Goal: Transaction & Acquisition: Book appointment/travel/reservation

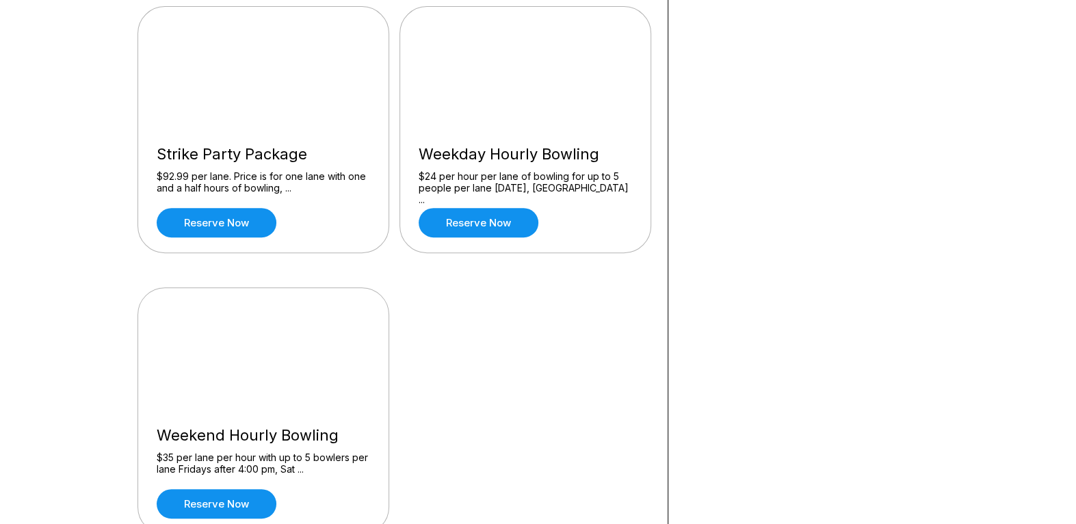
scroll to position [341, 0]
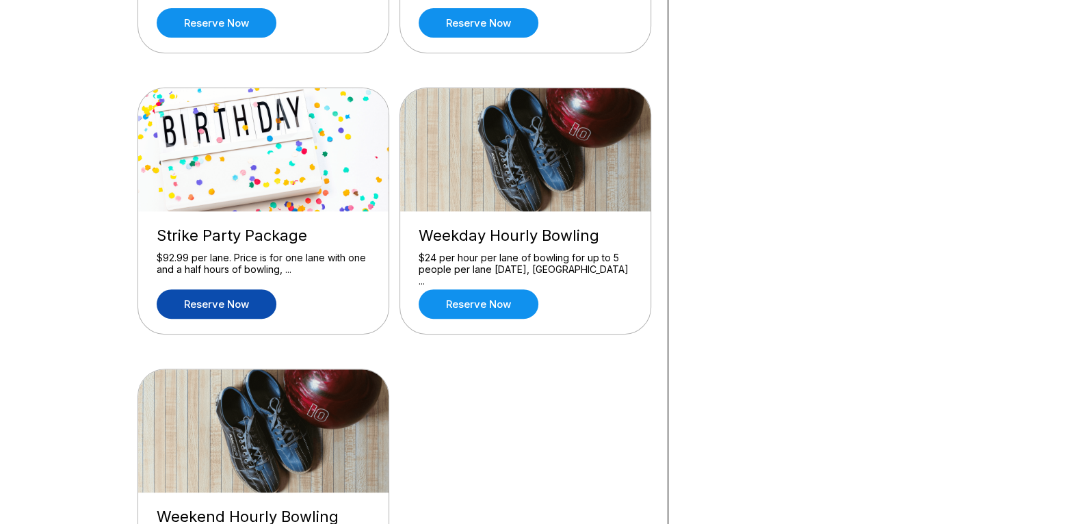
click at [242, 307] on link "Reserve now" at bounding box center [217, 303] width 120 height 29
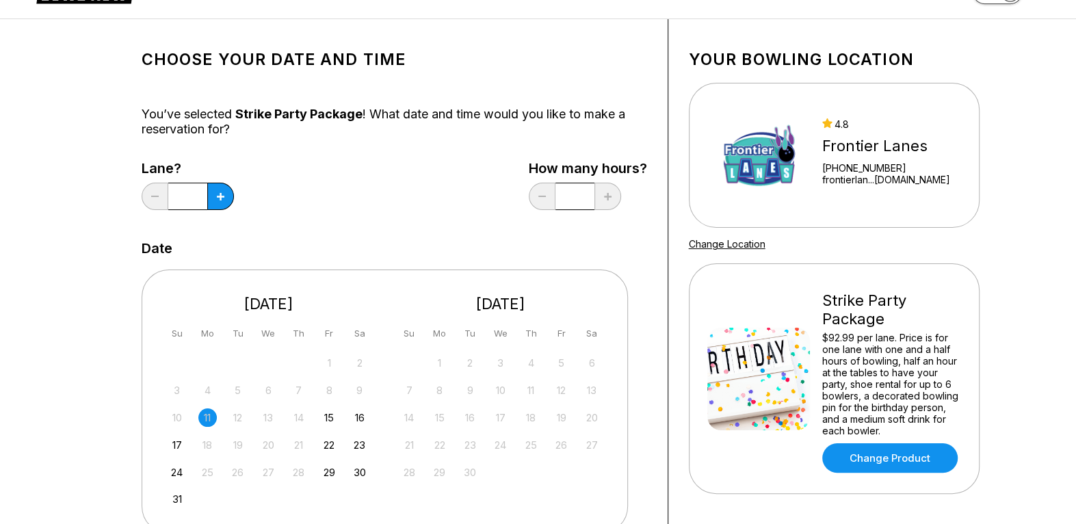
scroll to position [68, 0]
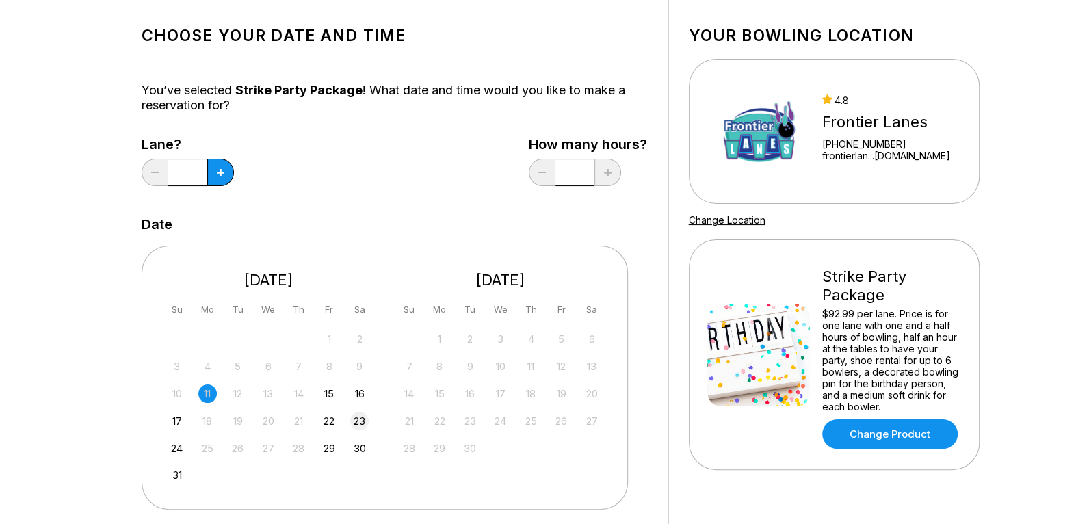
click at [364, 426] on div "23" at bounding box center [359, 421] width 18 height 18
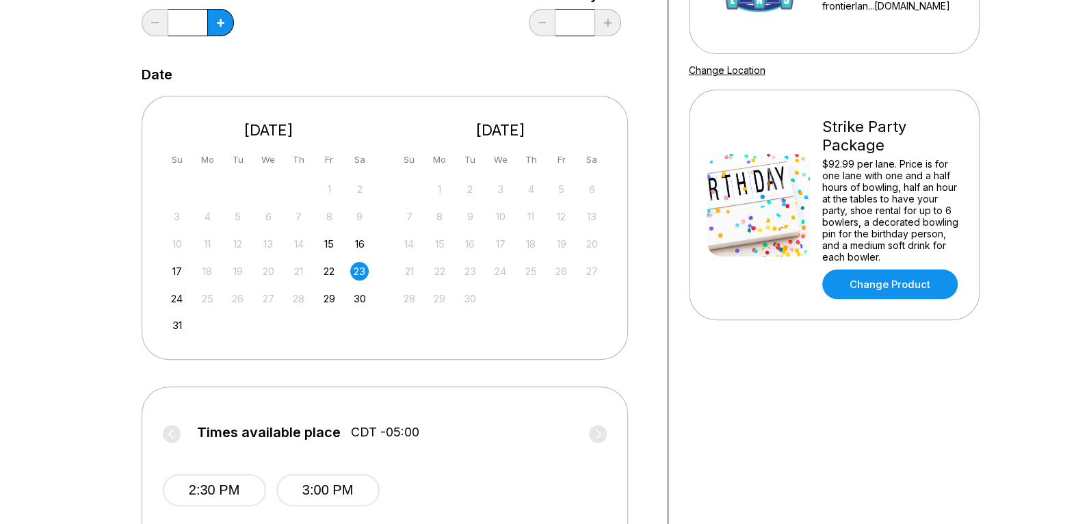
scroll to position [411, 0]
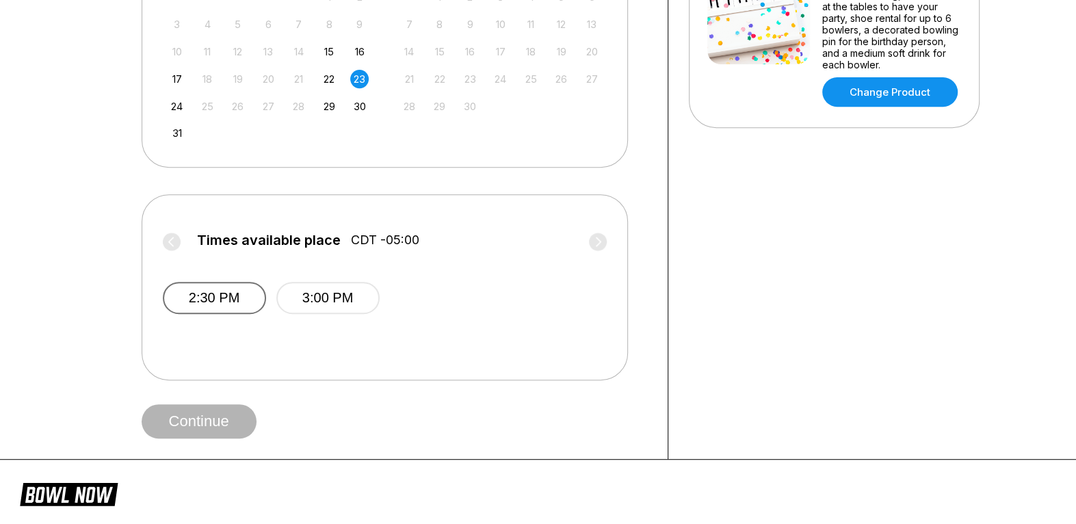
click at [236, 302] on button "2:30 PM" at bounding box center [214, 298] width 103 height 32
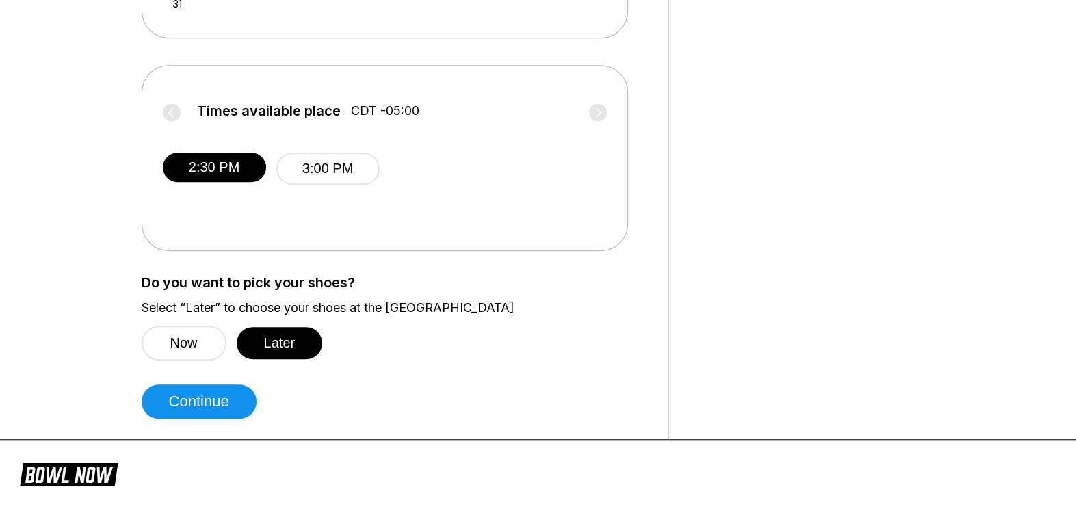
scroll to position [547, 0]
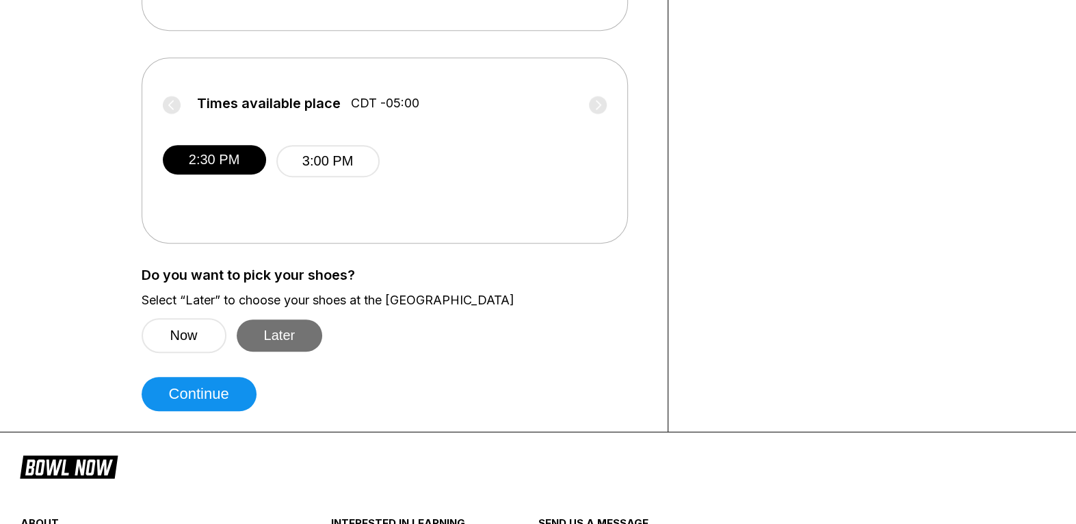
click at [271, 335] on button "Later" at bounding box center [280, 336] width 86 height 32
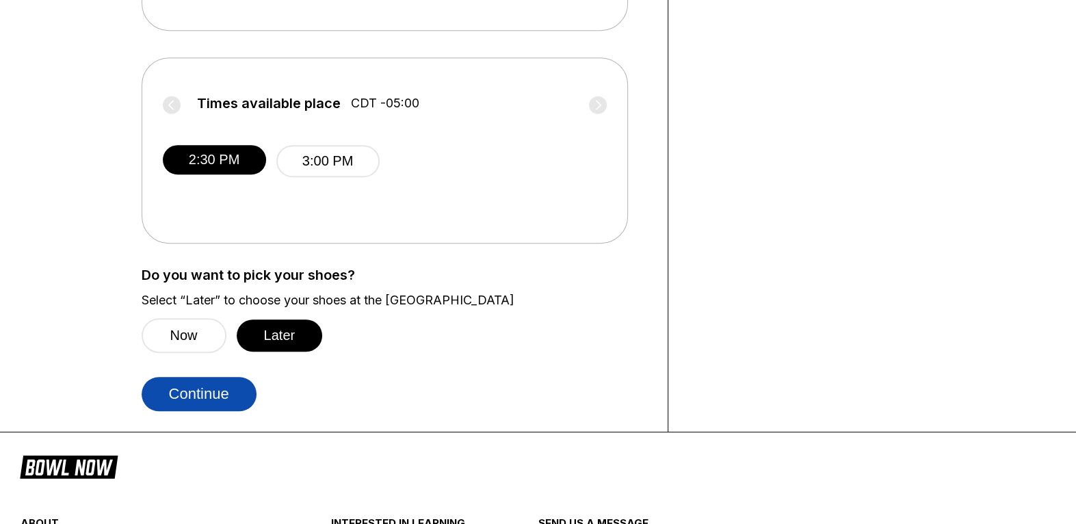
click at [182, 398] on button "Continue" at bounding box center [199, 394] width 115 height 34
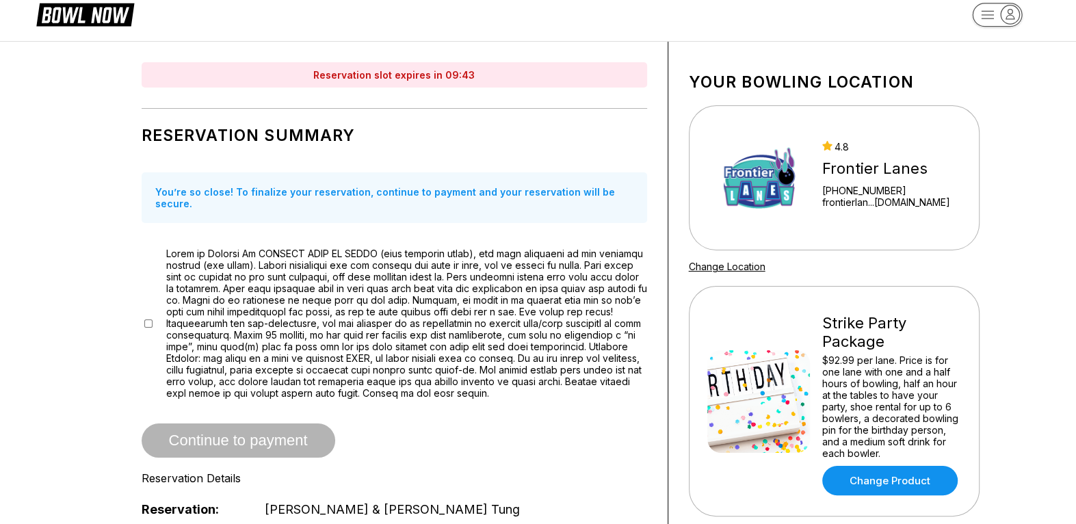
scroll to position [0, 0]
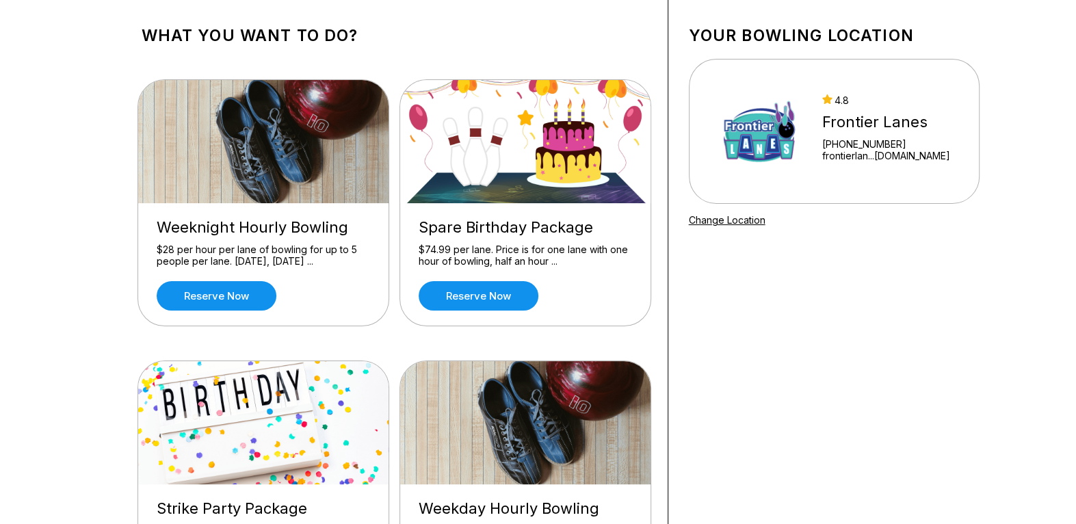
scroll to position [137, 0]
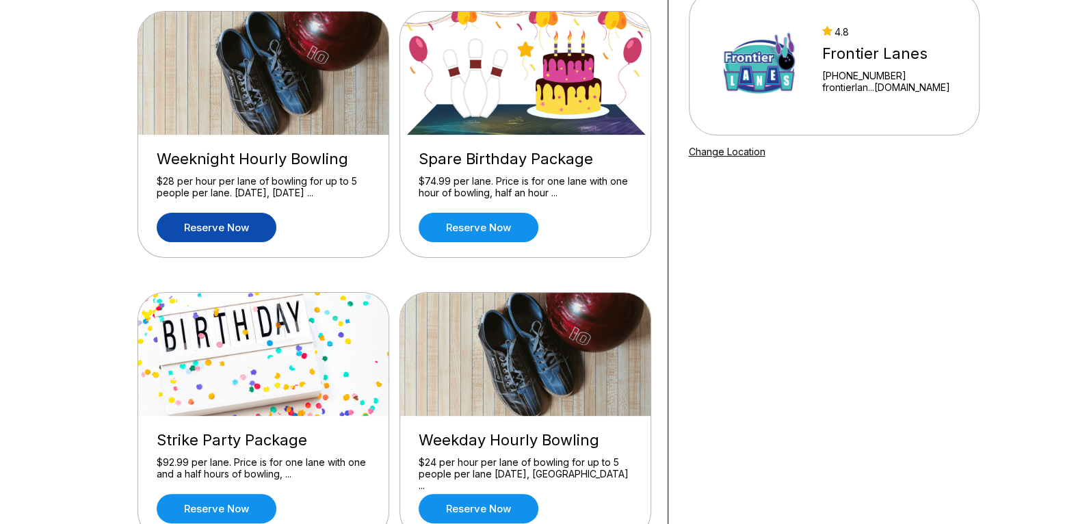
click at [205, 225] on link "Reserve now" at bounding box center [217, 227] width 120 height 29
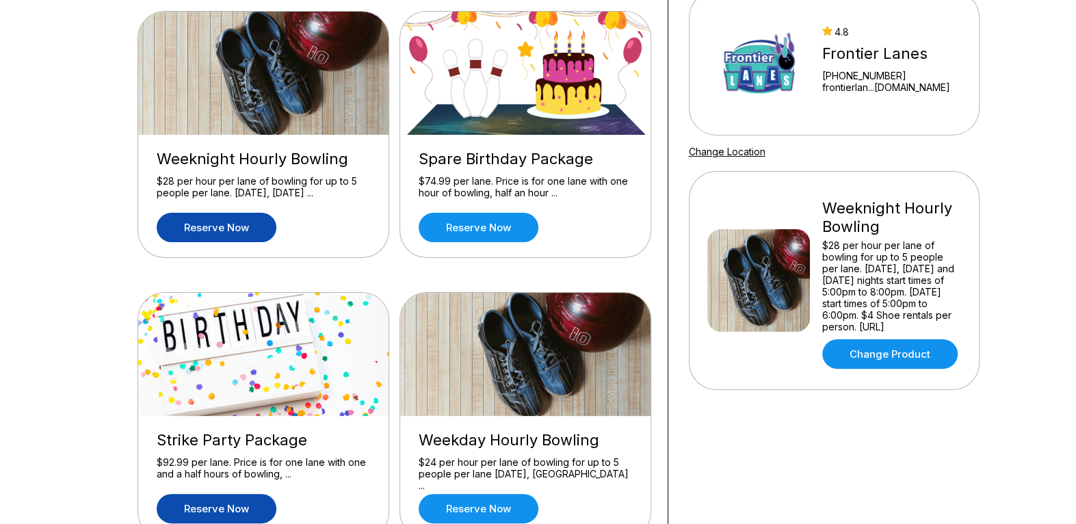
click at [188, 506] on link "Reserve now" at bounding box center [217, 508] width 120 height 29
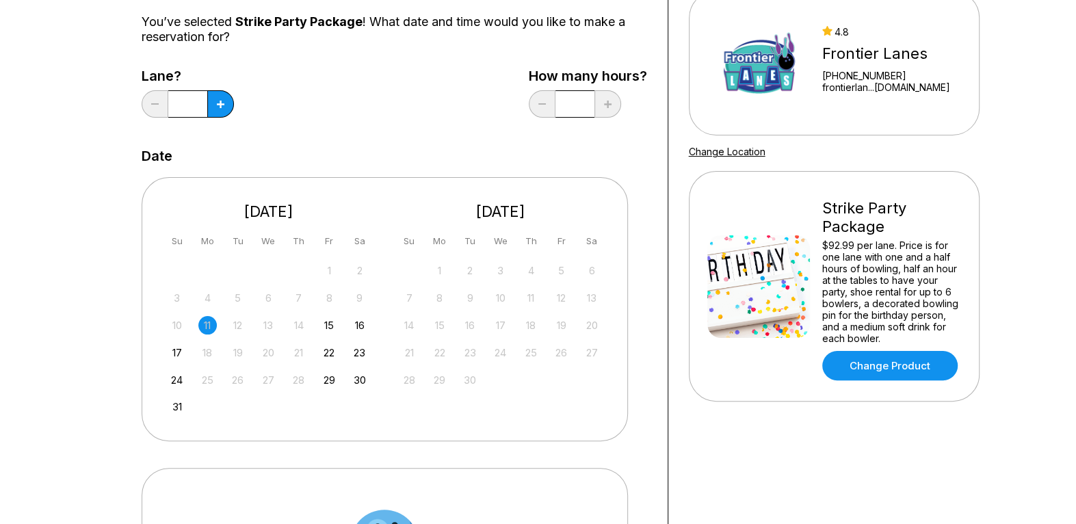
scroll to position [0, 0]
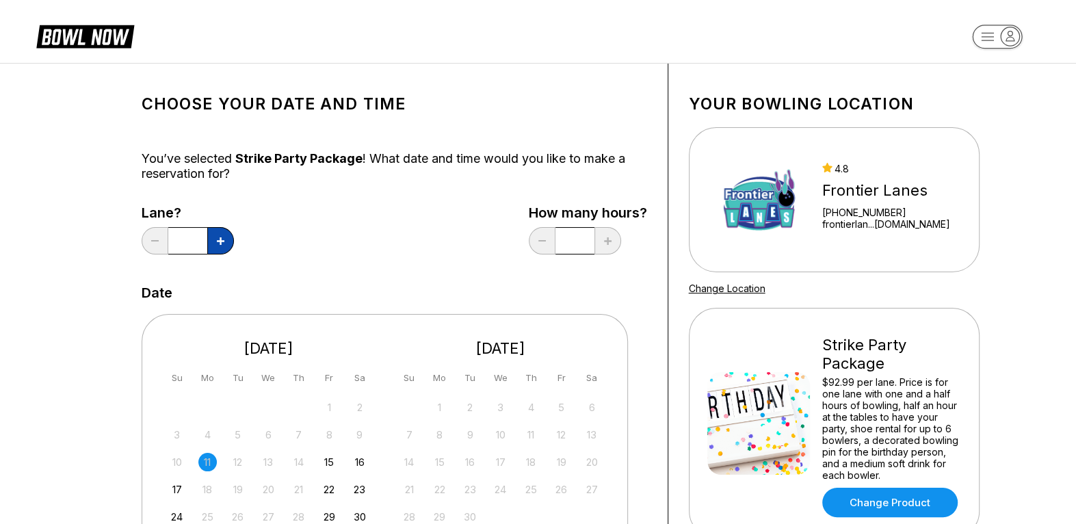
click at [211, 240] on button at bounding box center [220, 240] width 27 height 27
type input "*"
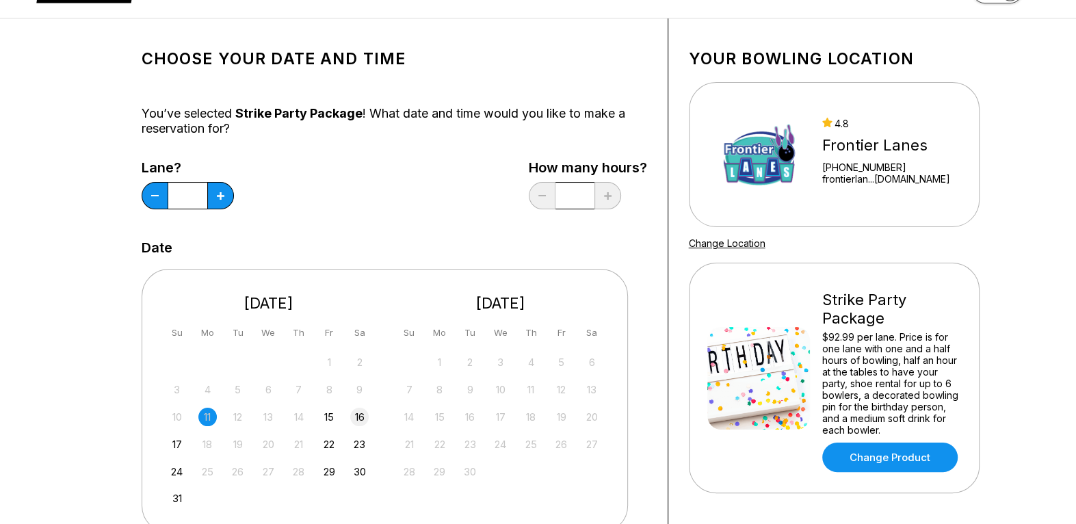
scroll to position [68, 0]
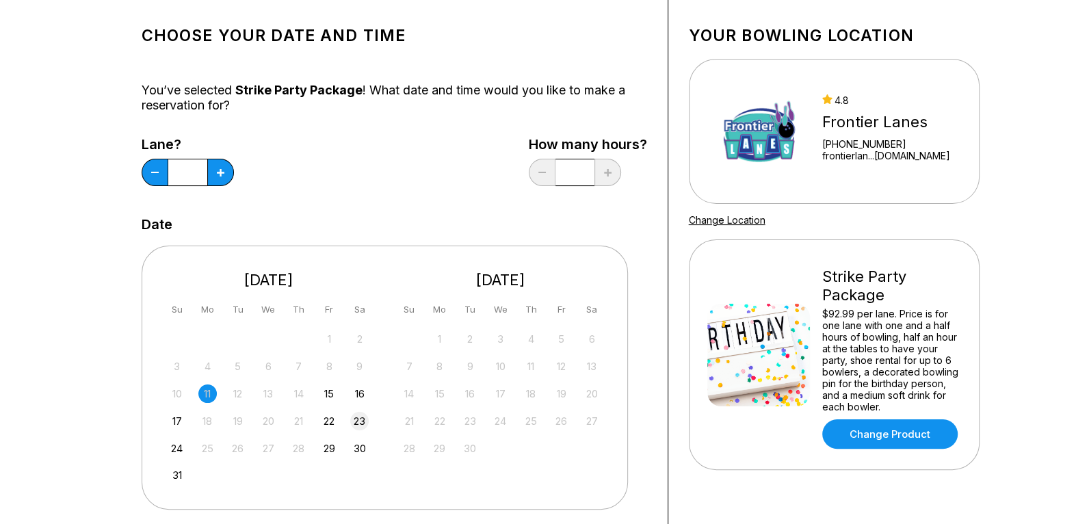
click at [356, 422] on div "23" at bounding box center [359, 421] width 18 height 18
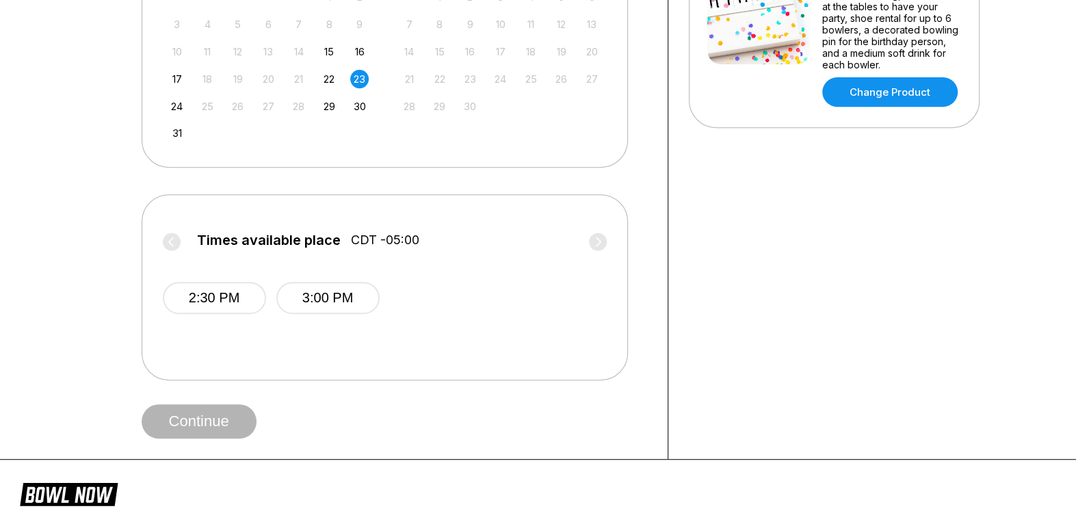
scroll to position [274, 0]
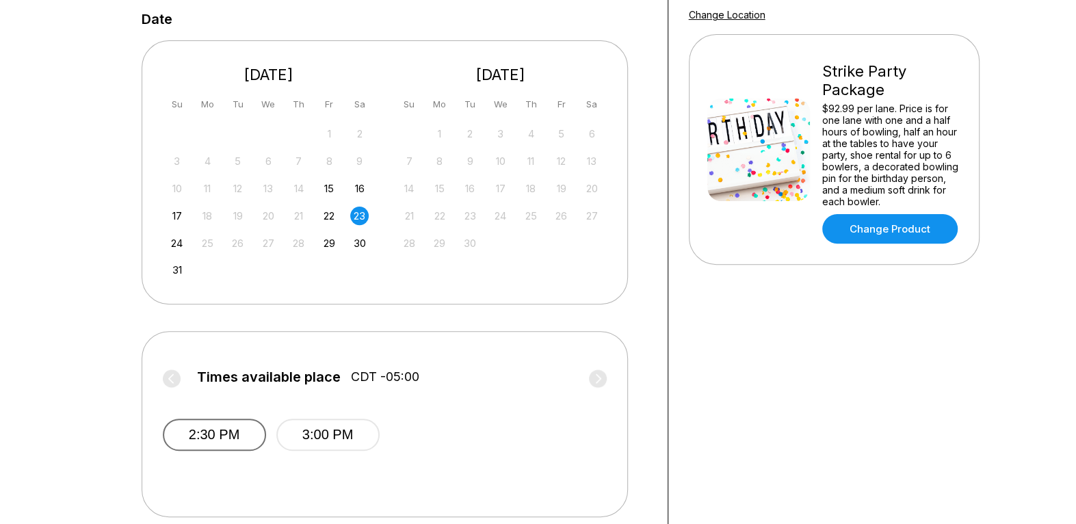
click at [188, 443] on button "2:30 PM" at bounding box center [214, 435] width 103 height 32
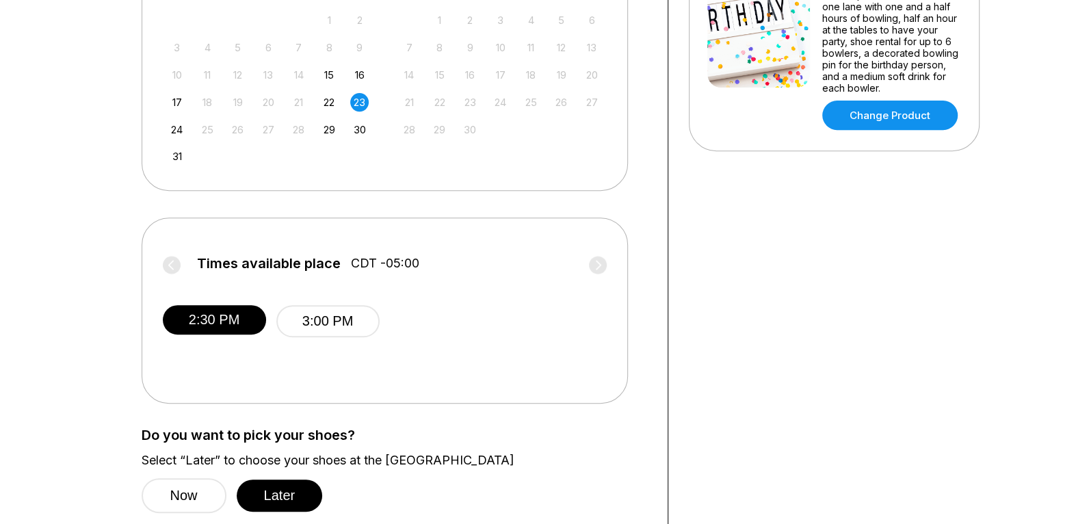
scroll to position [479, 0]
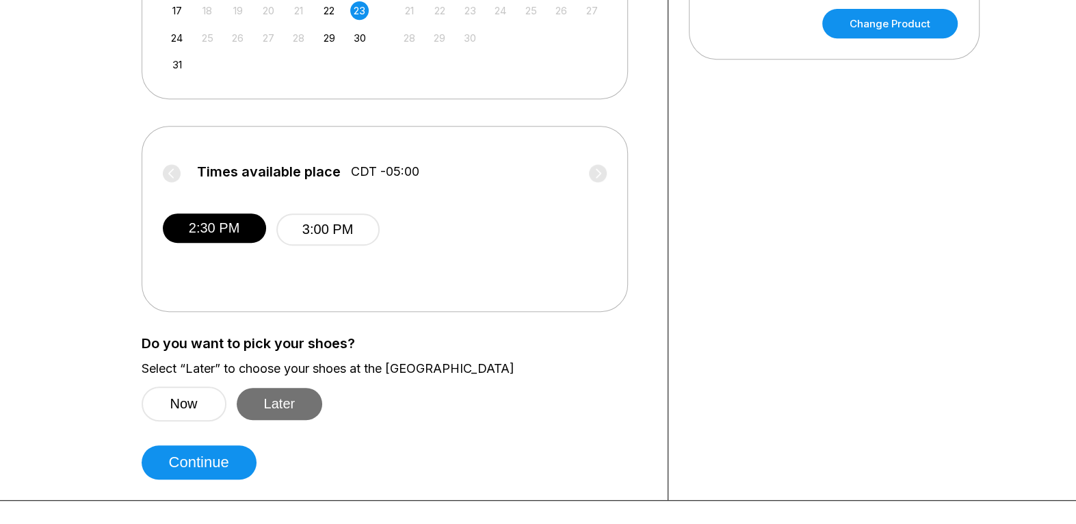
click at [276, 409] on button "Later" at bounding box center [280, 404] width 86 height 32
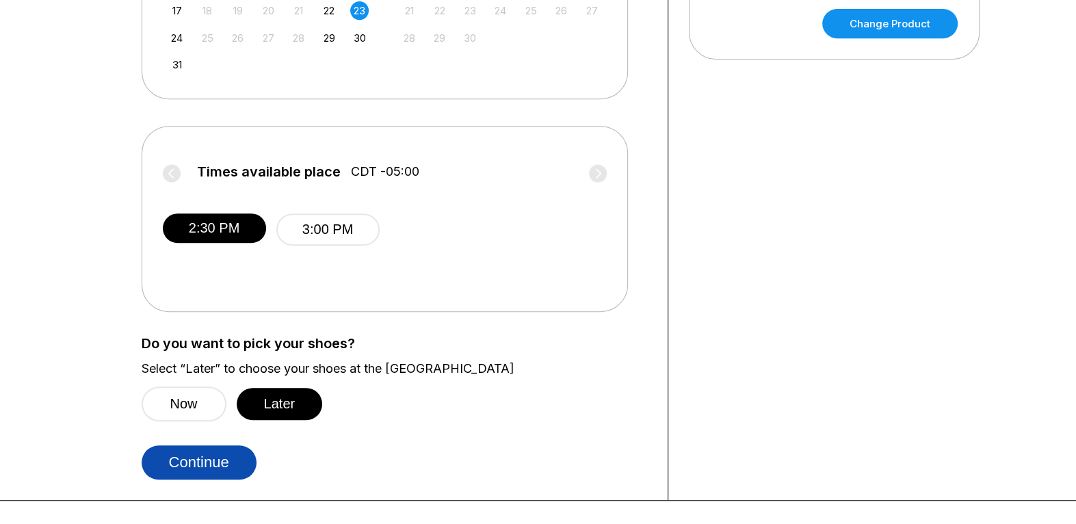
click at [185, 473] on button "Continue" at bounding box center [199, 463] width 115 height 34
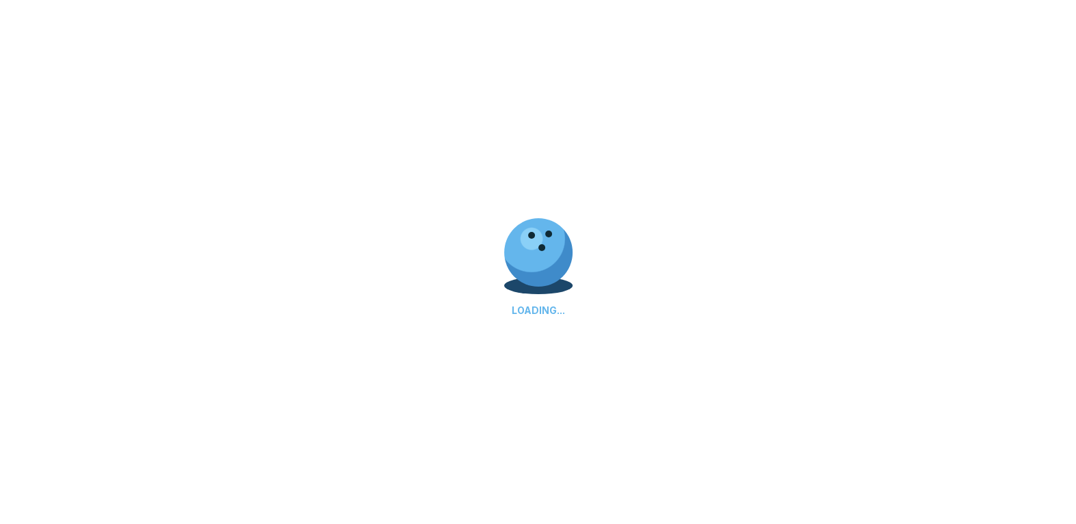
scroll to position [0, 0]
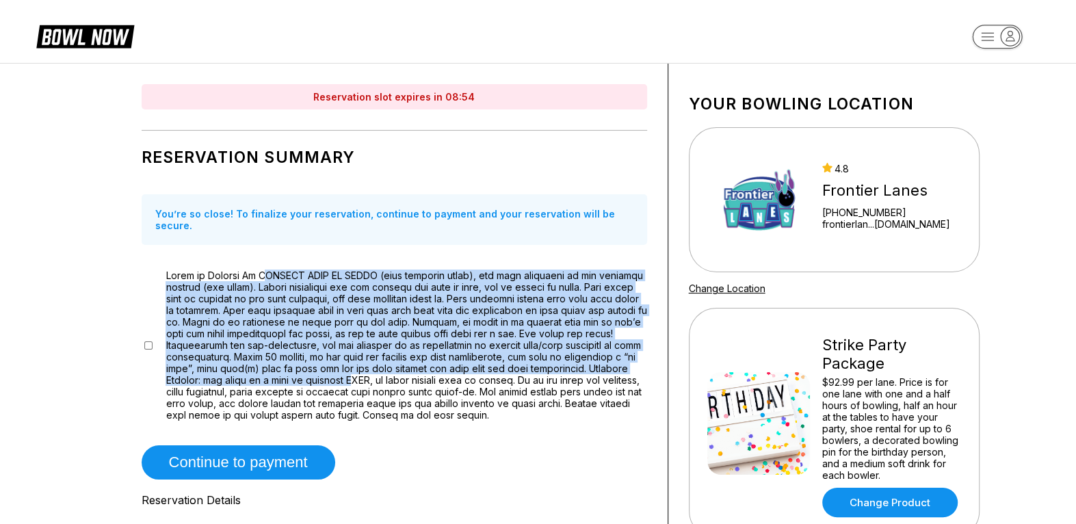
drag, startPoint x: 270, startPoint y: 264, endPoint x: 322, endPoint y: 365, distance: 113.9
click at [322, 365] on span at bounding box center [406, 345] width 481 height 151
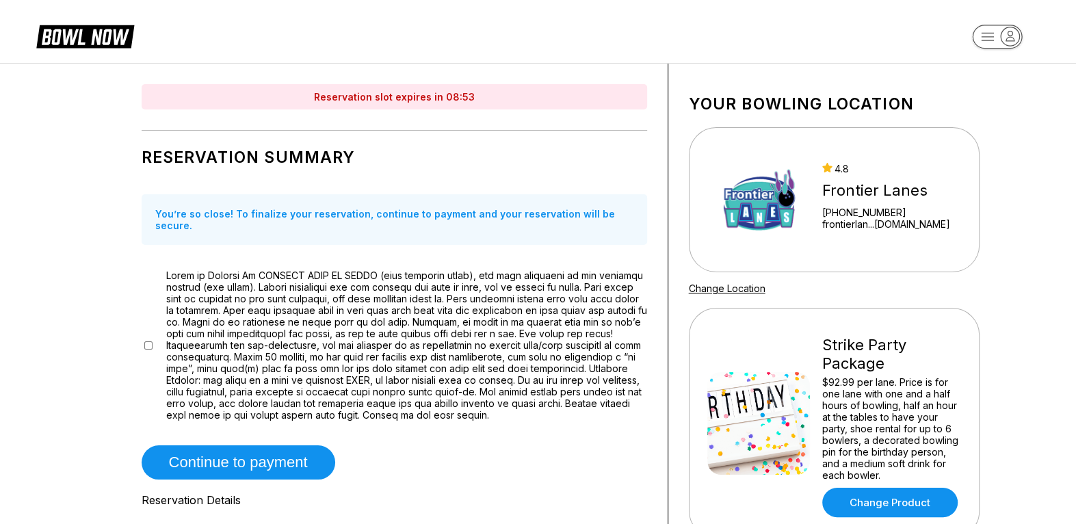
click at [379, 405] on div "Reservation Summary You’re so close! To finalize your reservation, continue to …" at bounding box center [395, 410] width 506 height 545
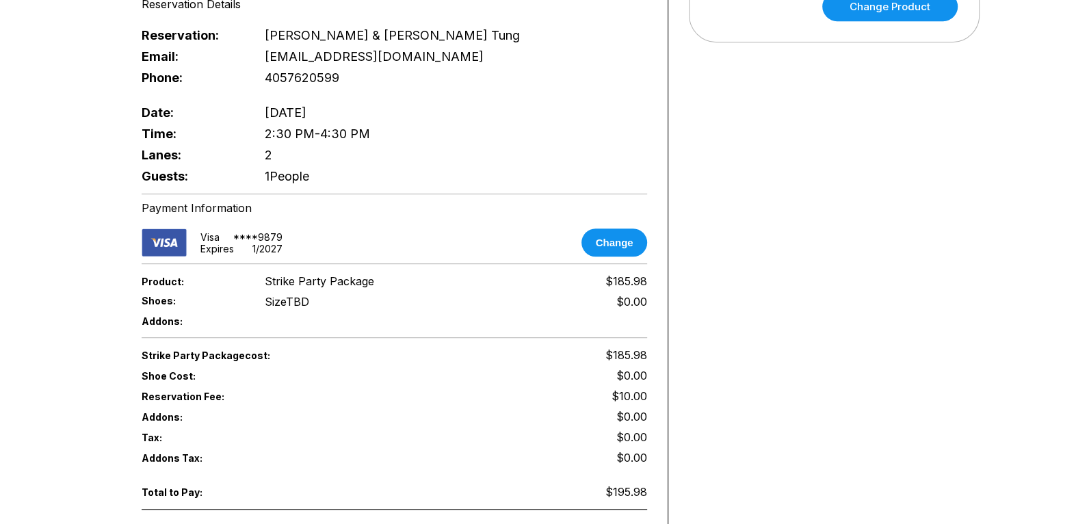
scroll to position [616, 0]
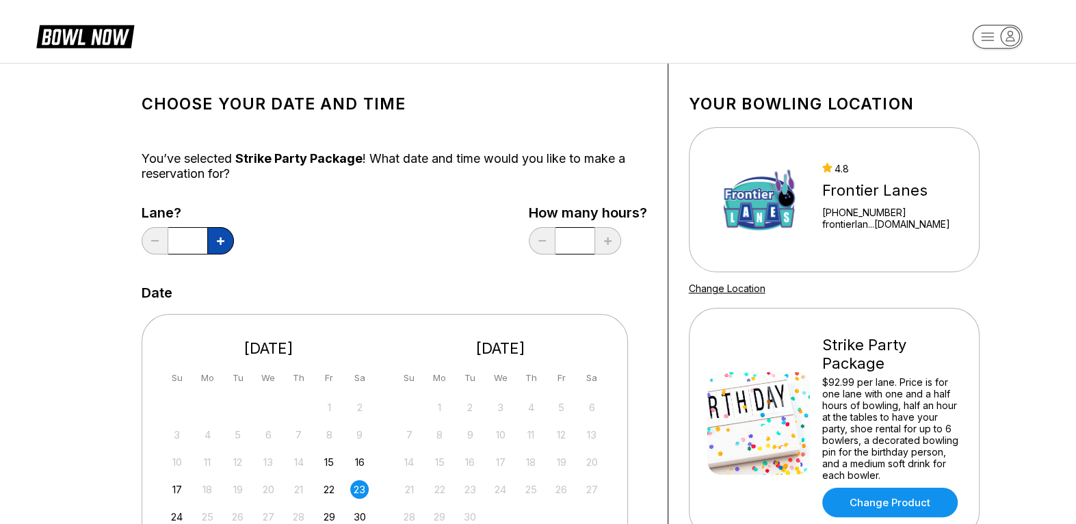
click at [216, 239] on button at bounding box center [220, 240] width 27 height 27
type input "*"
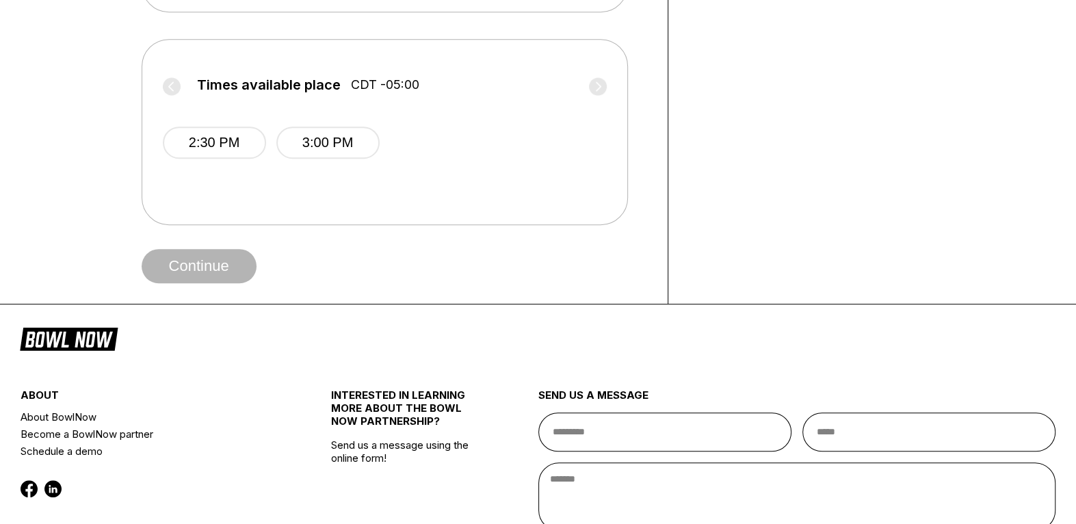
scroll to position [684, 0]
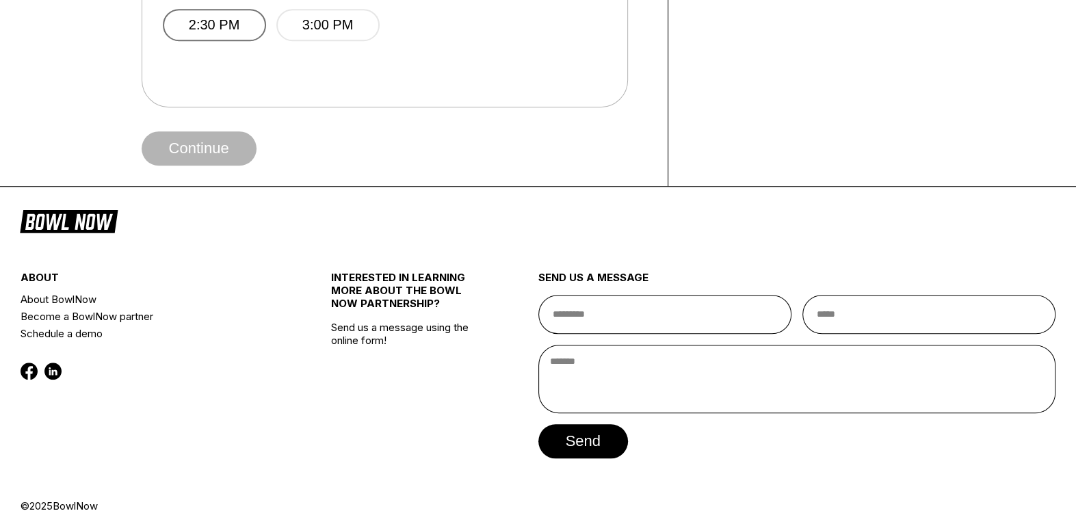
click at [202, 34] on button "2:30 PM" at bounding box center [214, 25] width 103 height 32
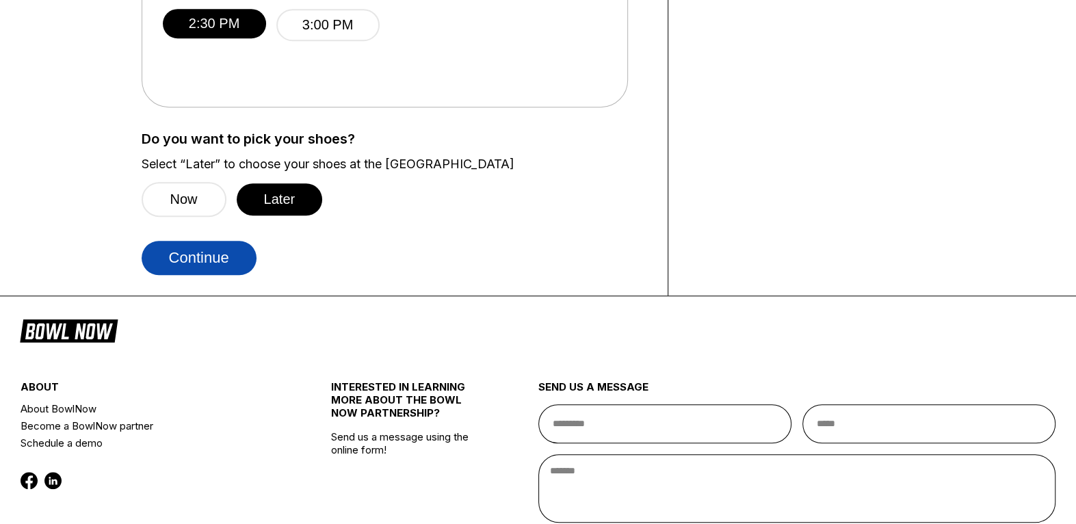
click at [206, 268] on button "Continue" at bounding box center [199, 258] width 115 height 34
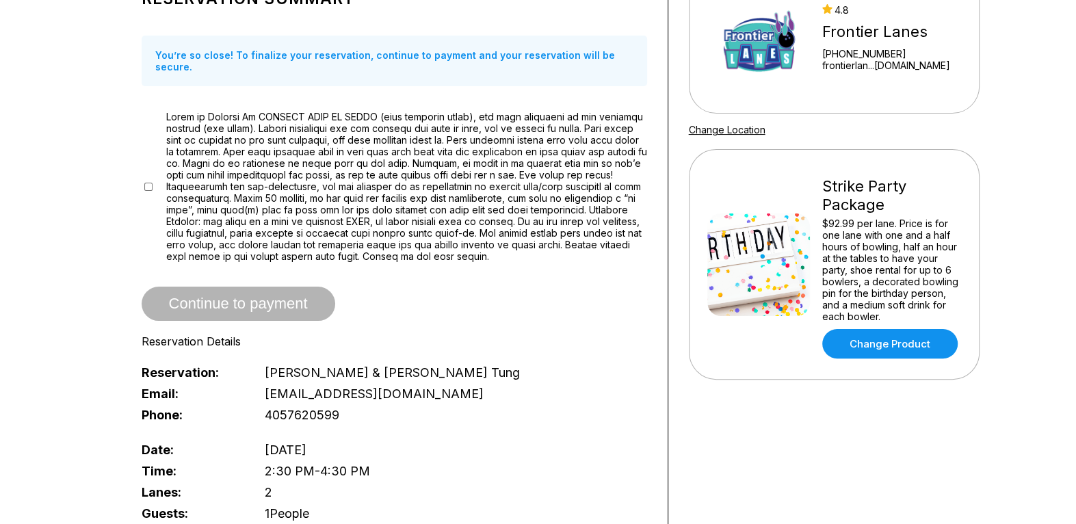
scroll to position [205, 0]
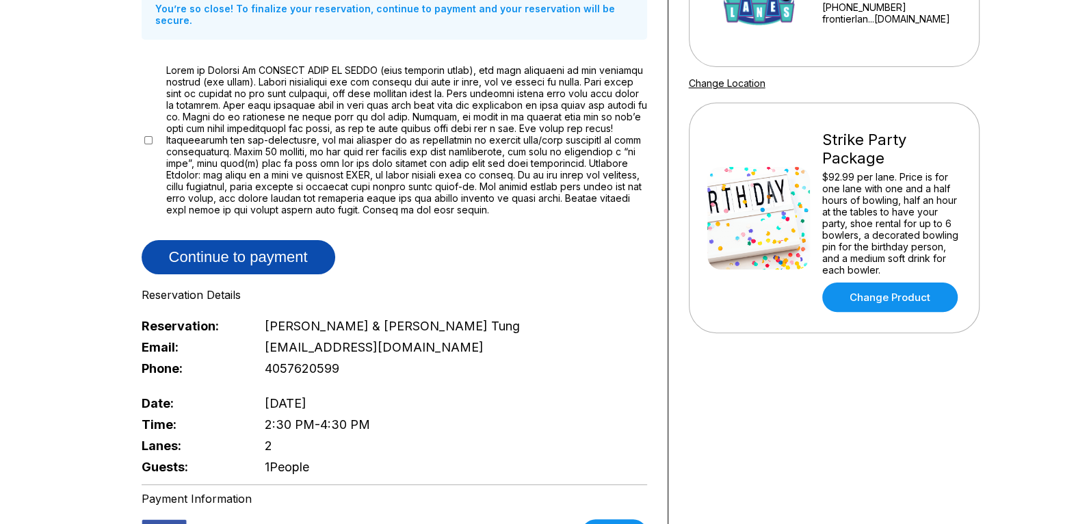
click at [207, 240] on button "Continue to payment" at bounding box center [239, 257] width 194 height 34
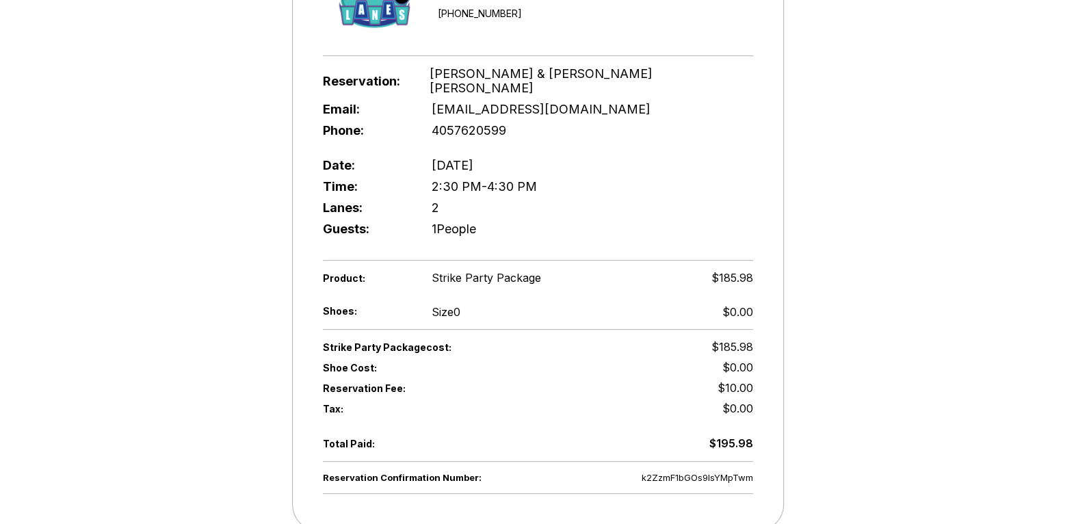
scroll to position [0, 0]
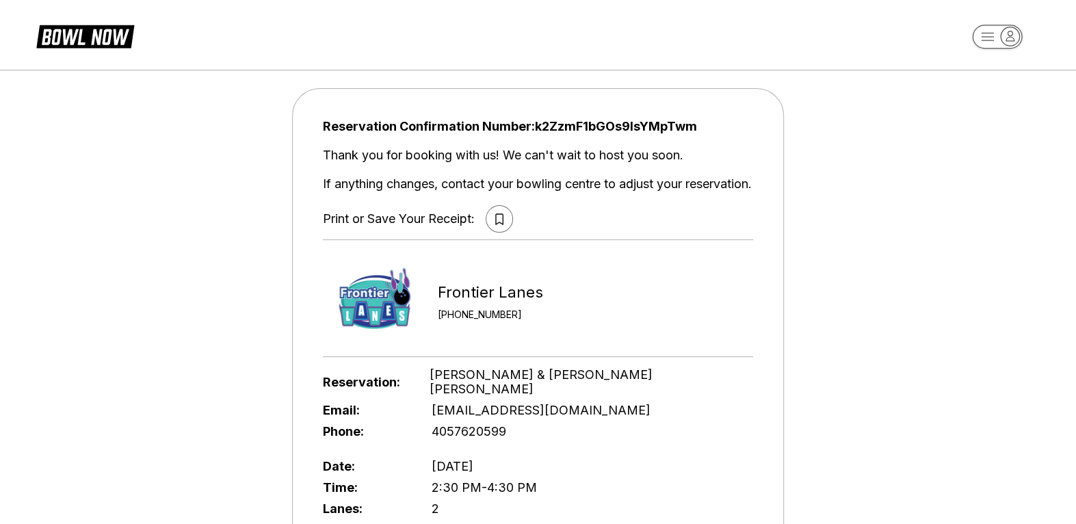
click at [495, 217] on icon at bounding box center [499, 220] width 8 height 12
